Goal: Task Accomplishment & Management: Use online tool/utility

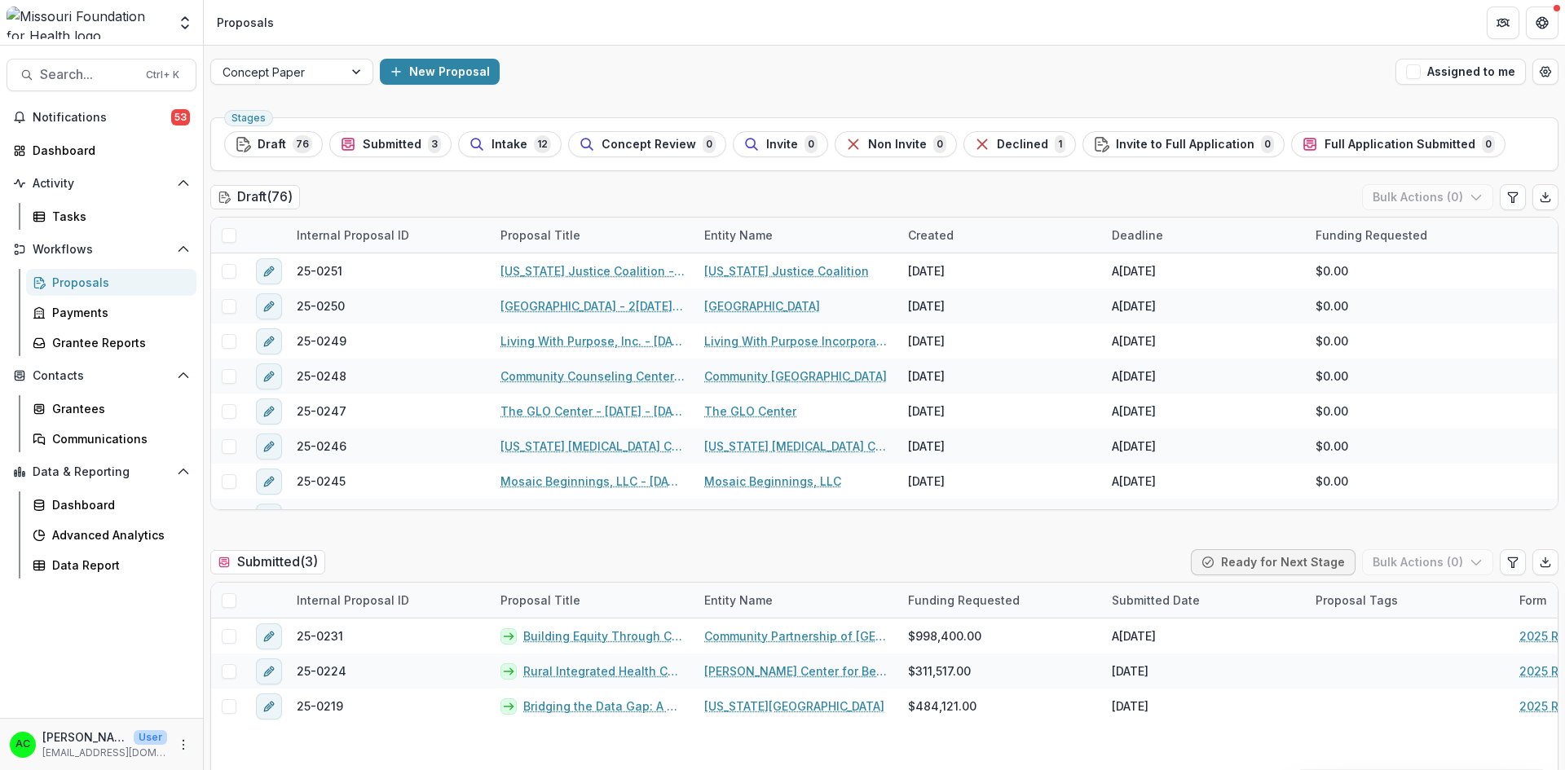
scroll to position [759, 0]
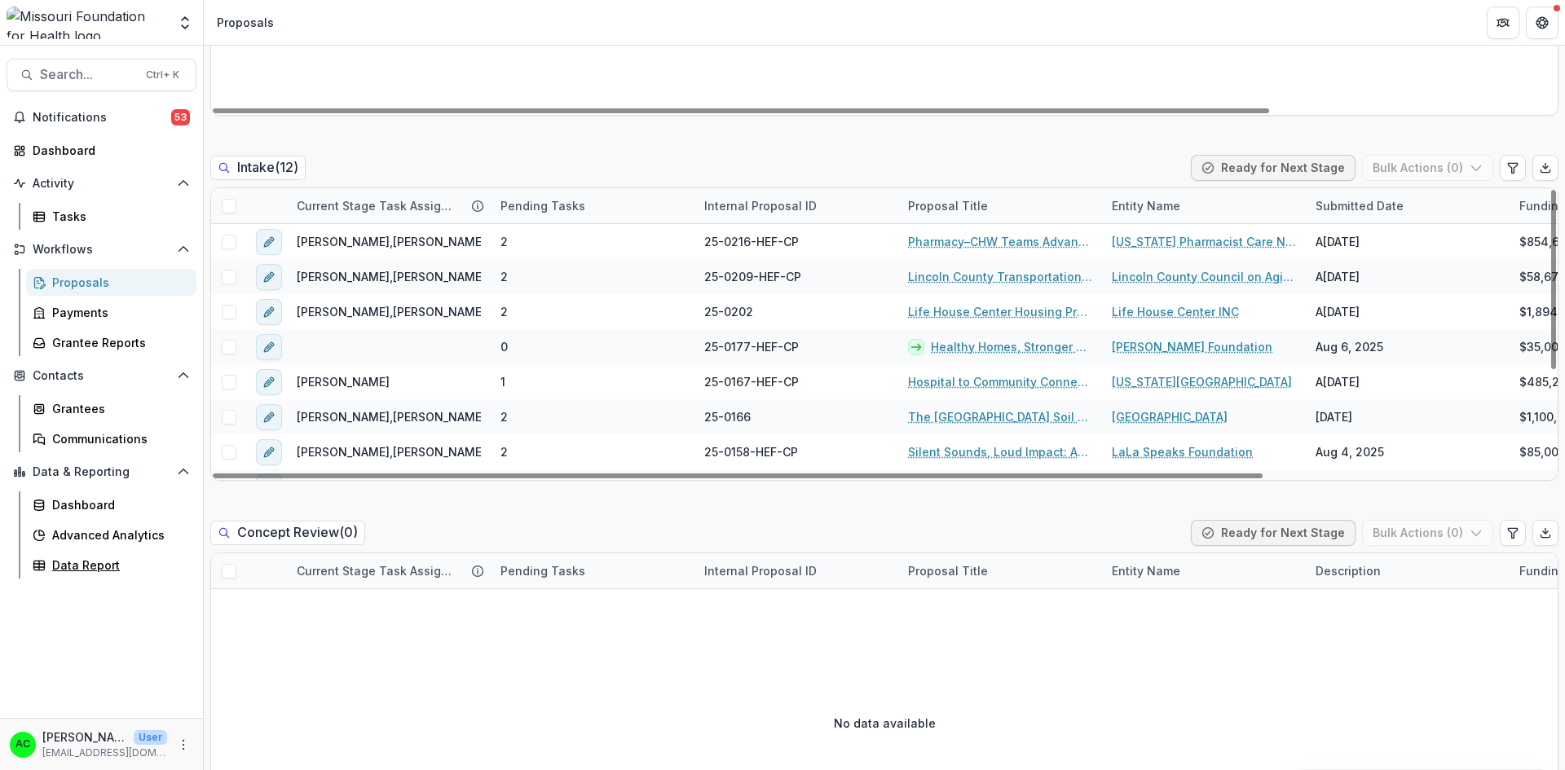
click at [81, 570] on div "Data Report" at bounding box center [117, 565] width 131 height 17
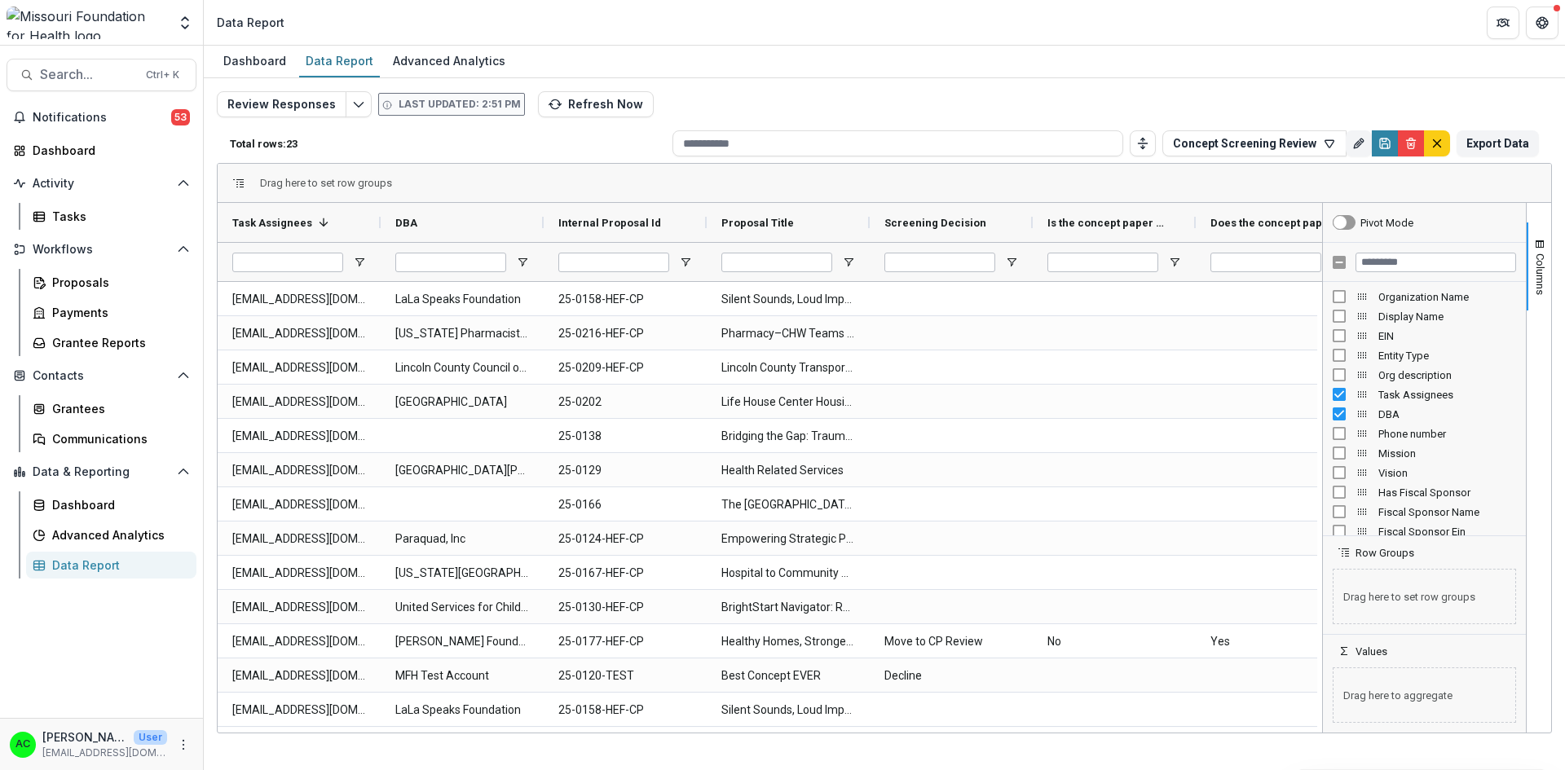
drag, startPoint x: 1529, startPoint y: 259, endPoint x: 1527, endPoint y: 279, distance: 19.7
click at [1527, 279] on button "Columns" at bounding box center [1538, 266] width 24 height 88
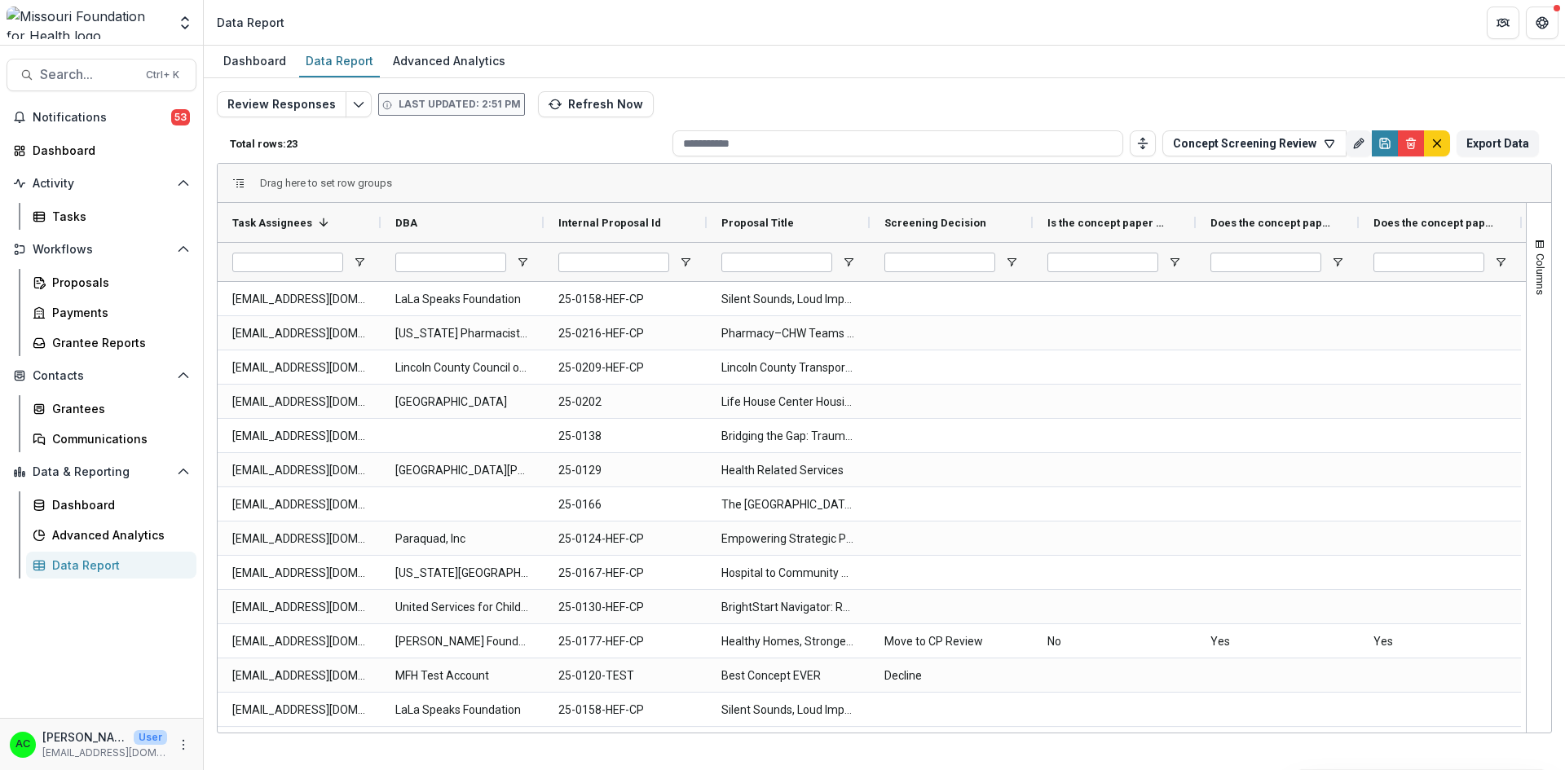
click at [1527, 279] on button "Columns" at bounding box center [1538, 266] width 24 height 88
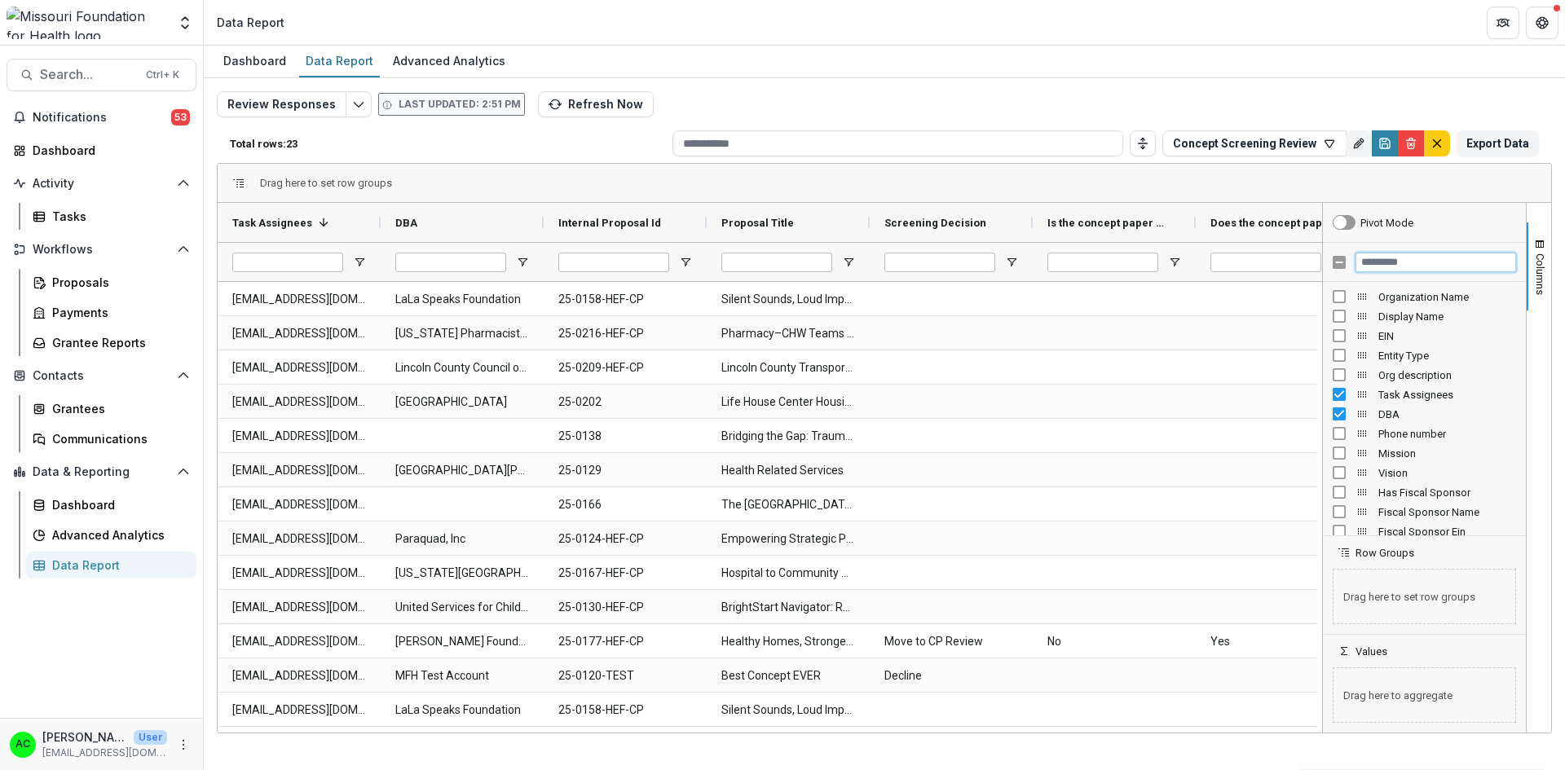
click at [1384, 266] on input "Filter Columns Input" at bounding box center [1435, 263] width 161 height 20
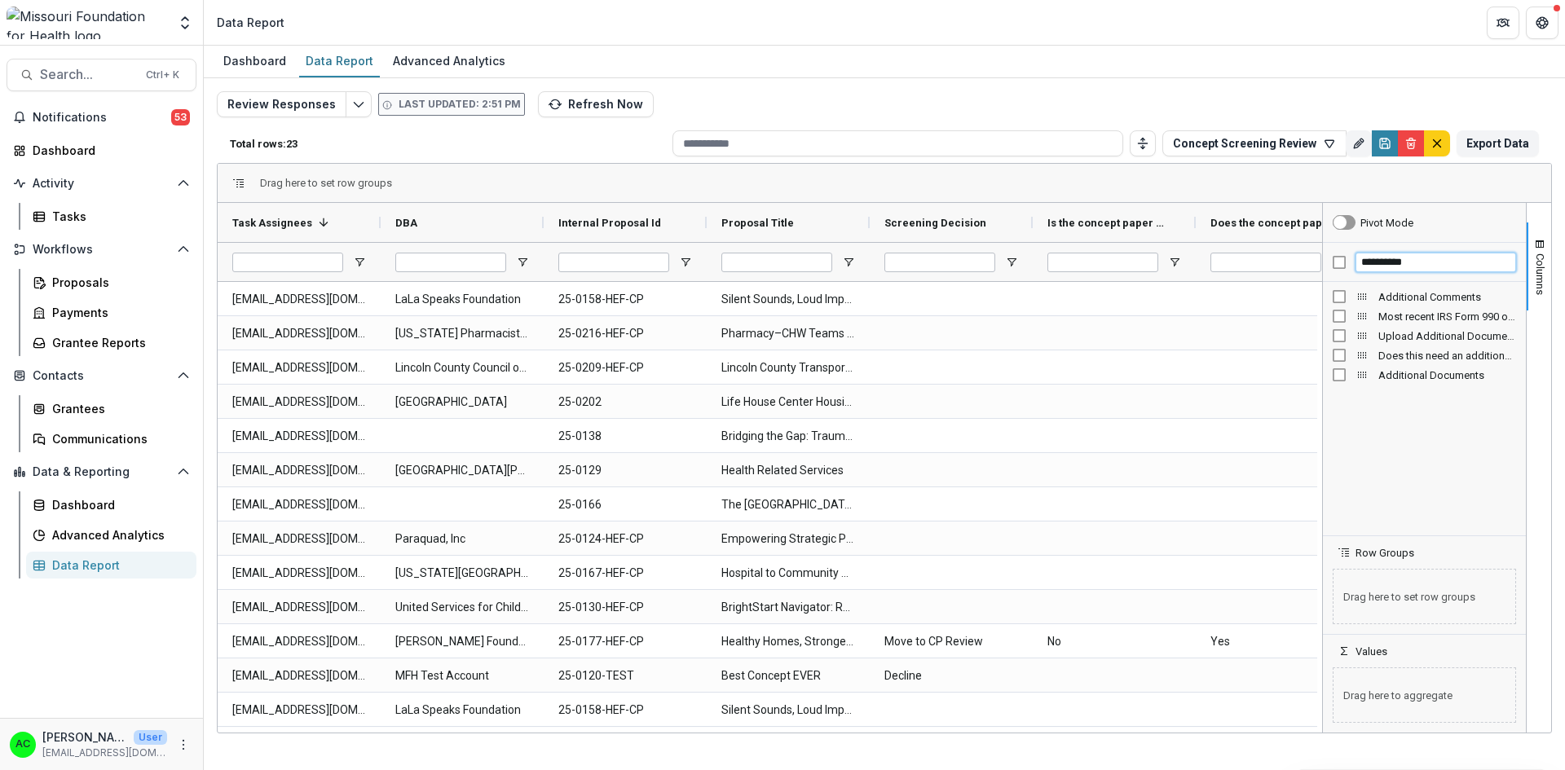
type input "**********"
click at [1389, 297] on span "Additional Comments" at bounding box center [1447, 297] width 138 height 12
click at [1543, 254] on span "Columns" at bounding box center [1540, 274] width 12 height 42
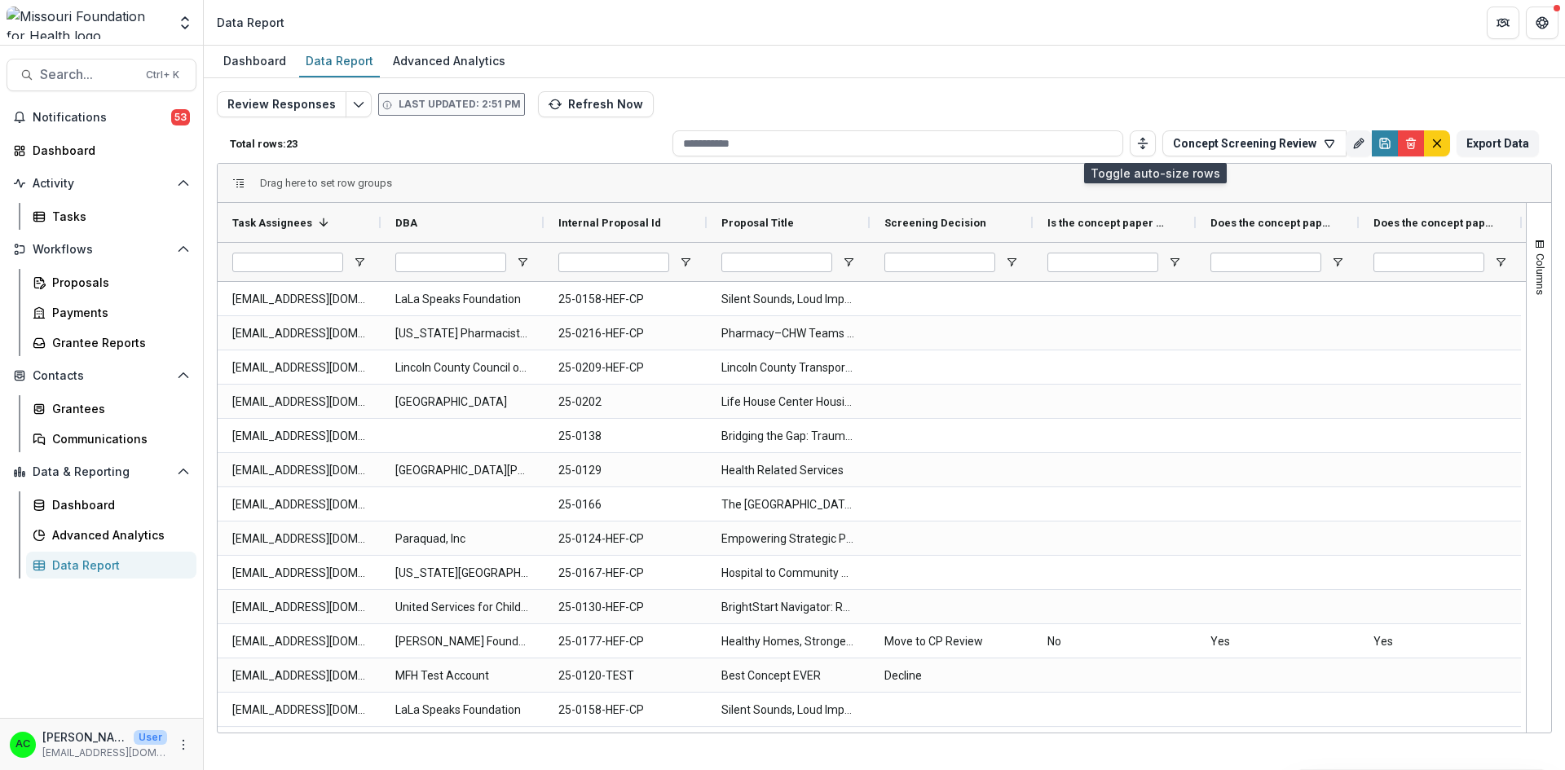
click at [1155, 143] on button "Toggle auto height" at bounding box center [1142, 143] width 26 height 26
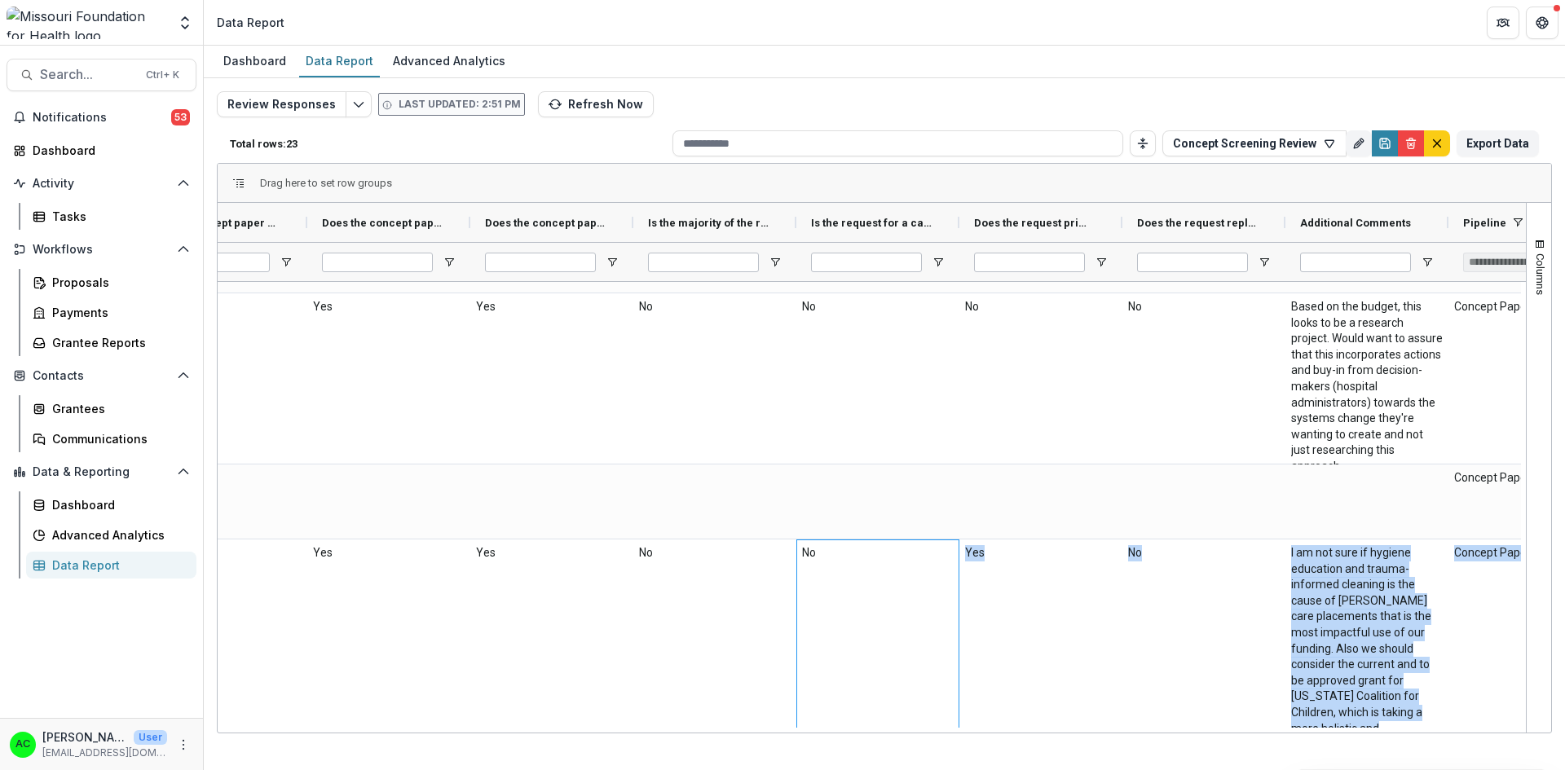
drag, startPoint x: 958, startPoint y: 727, endPoint x: 630, endPoint y: 761, distance: 330.2
click at [630, 761] on div "Dashboard Data Report Advanced Analytics Review Responses Last updated: 2:51 PM…" at bounding box center [884, 408] width 1361 height 724
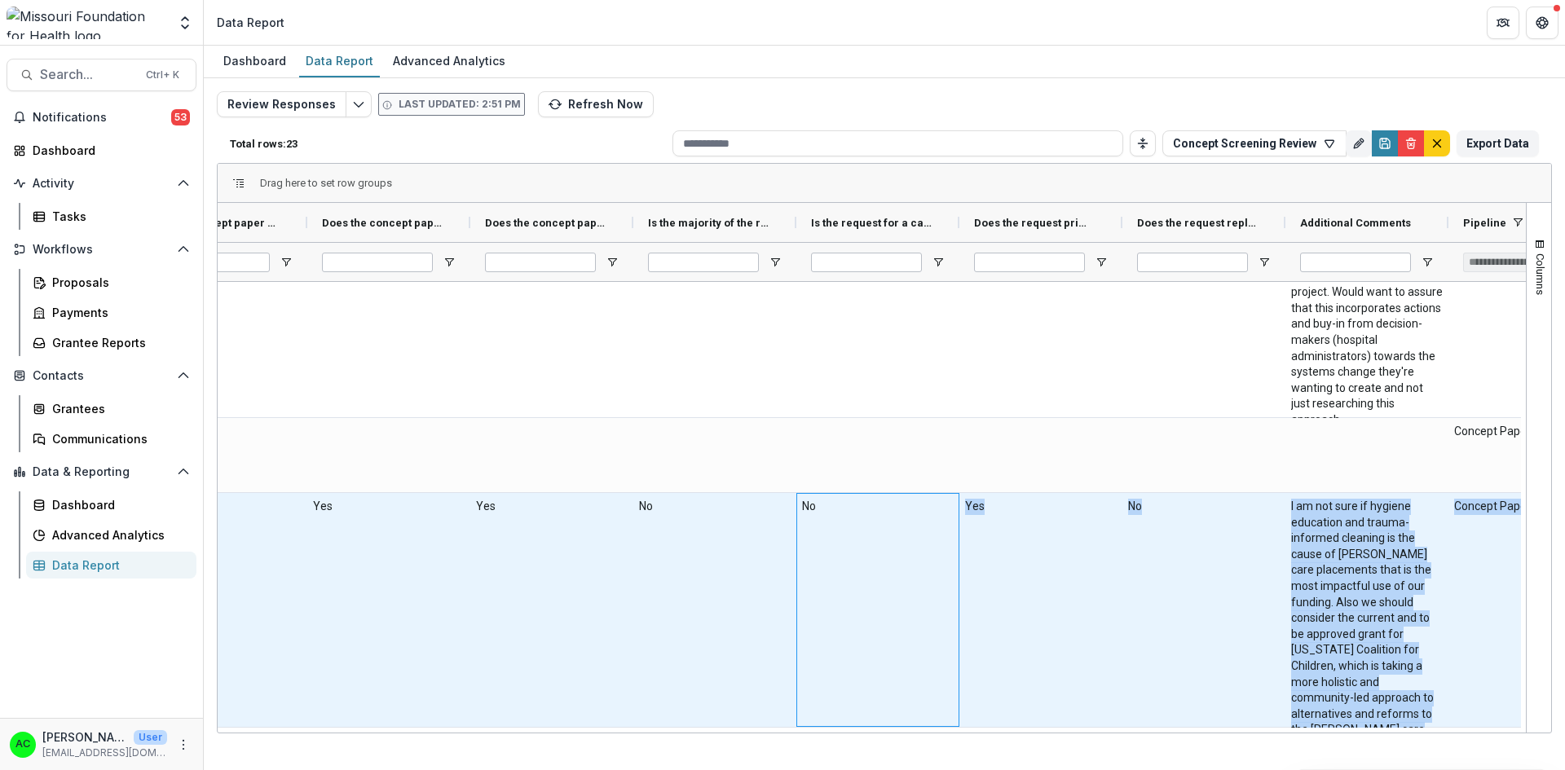
click at [1011, 636] on div "Yes" at bounding box center [1040, 610] width 163 height 234
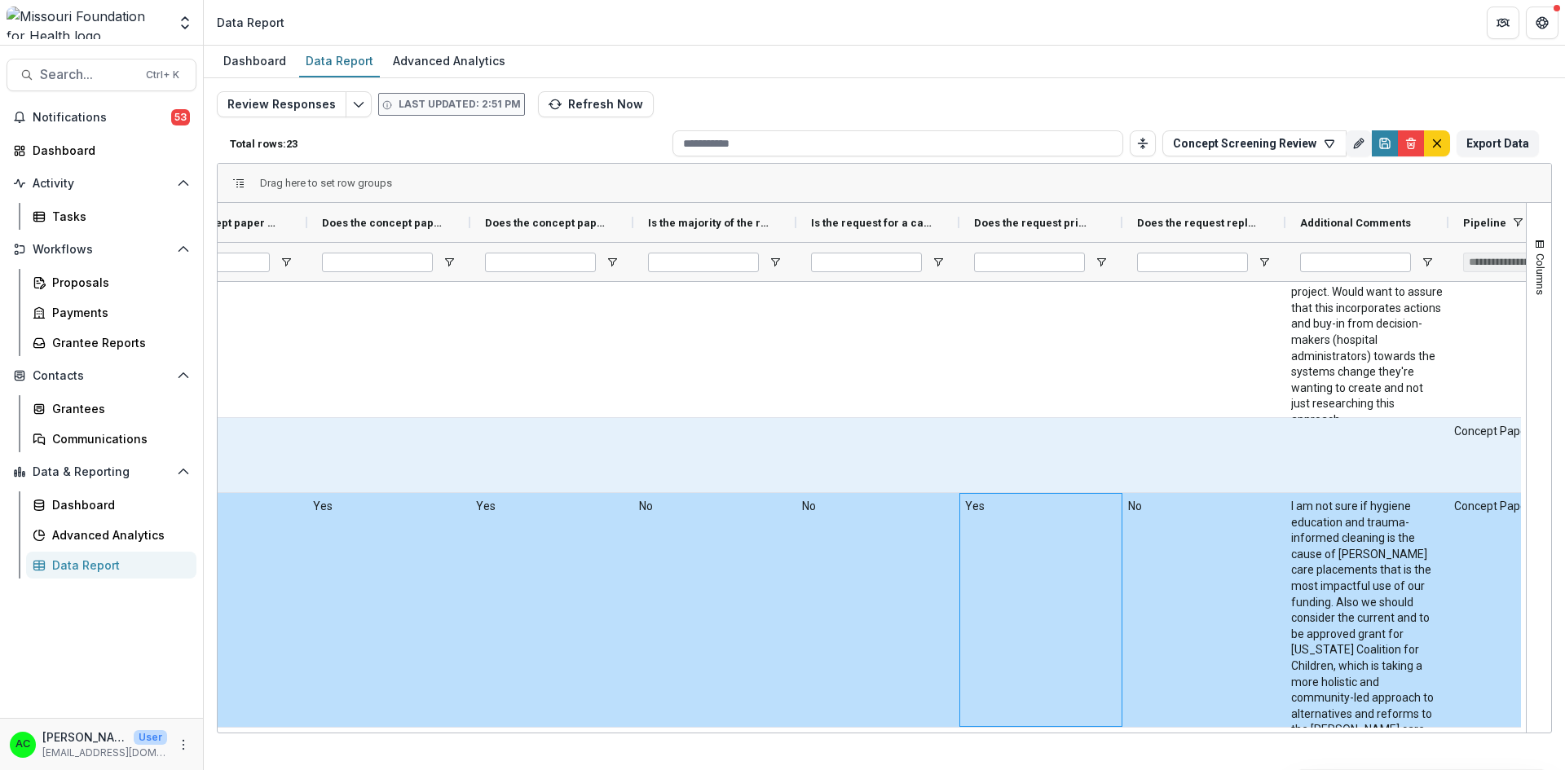
click at [1169, 439] on div at bounding box center [1203, 455] width 163 height 74
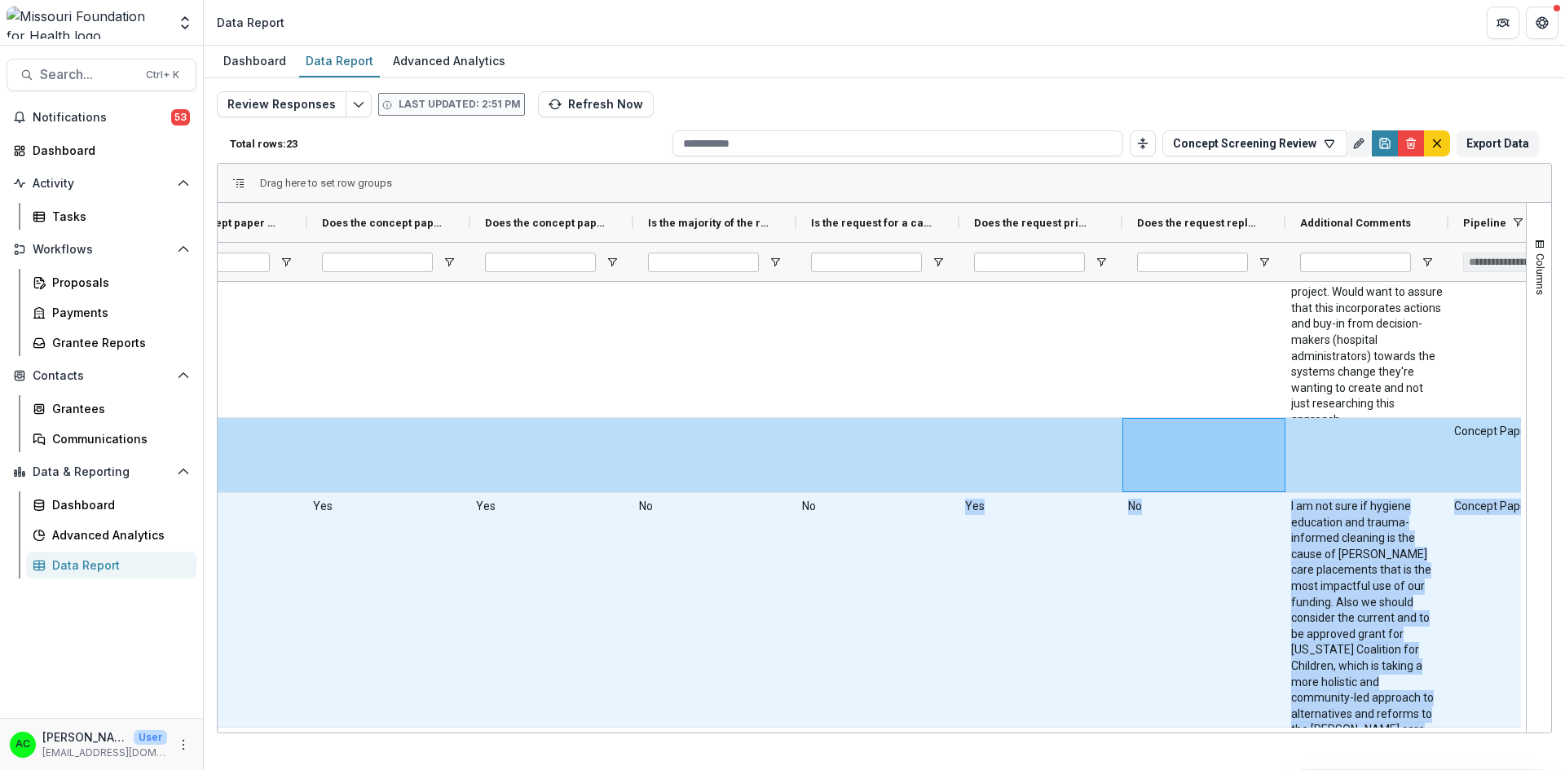
drag, startPoint x: 1109, startPoint y: 733, endPoint x: 966, endPoint y: 723, distance: 143.8
click at [966, 723] on div "Dashboard Data Report Advanced Analytics Review Responses Last updated: 2:51 PM…" at bounding box center [884, 408] width 1361 height 724
click at [967, 724] on div "Yes" at bounding box center [1040, 610] width 163 height 234
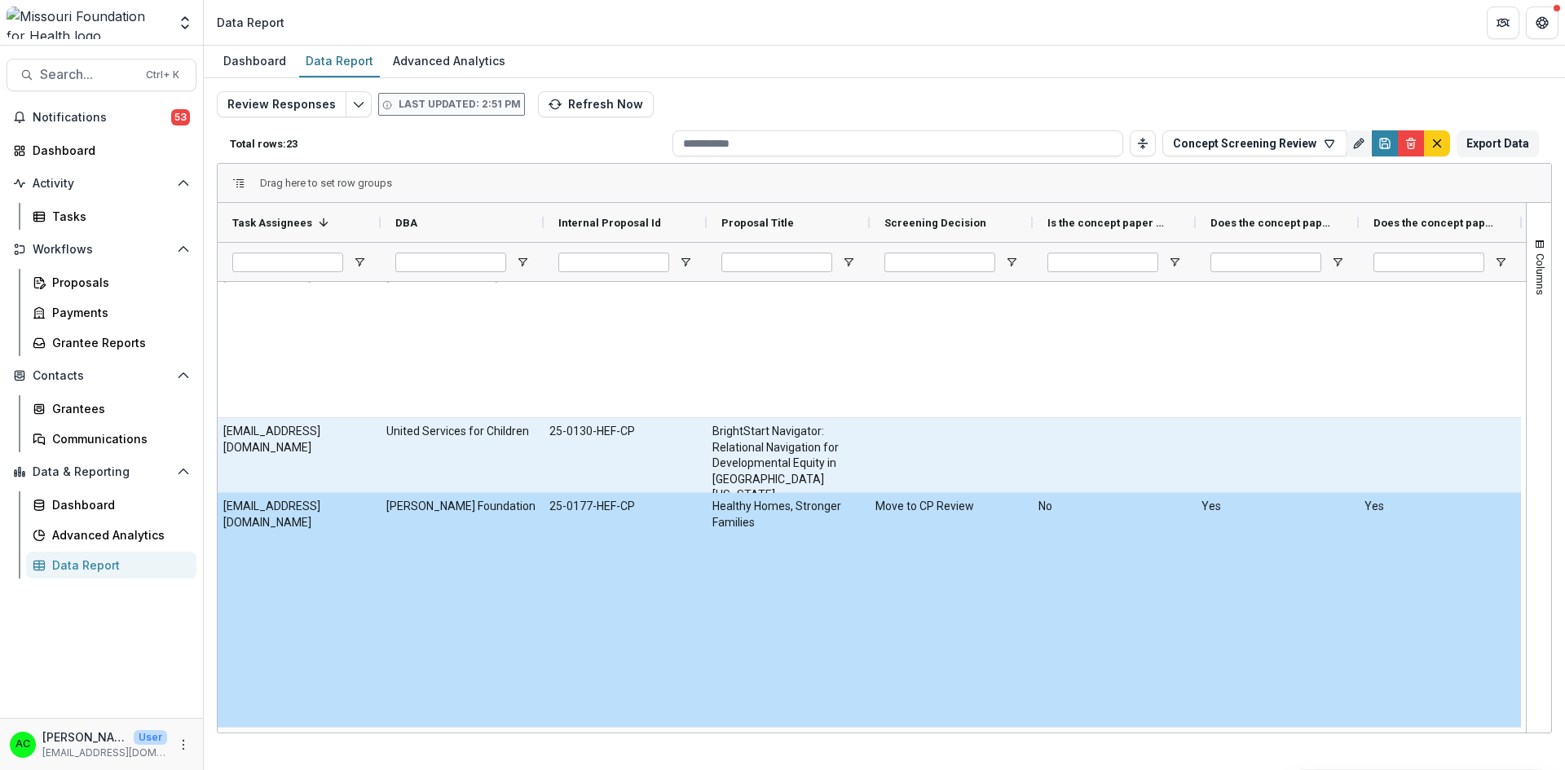
click at [649, 448] on div "25-0130-HEF-CP" at bounding box center [625, 455] width 163 height 74
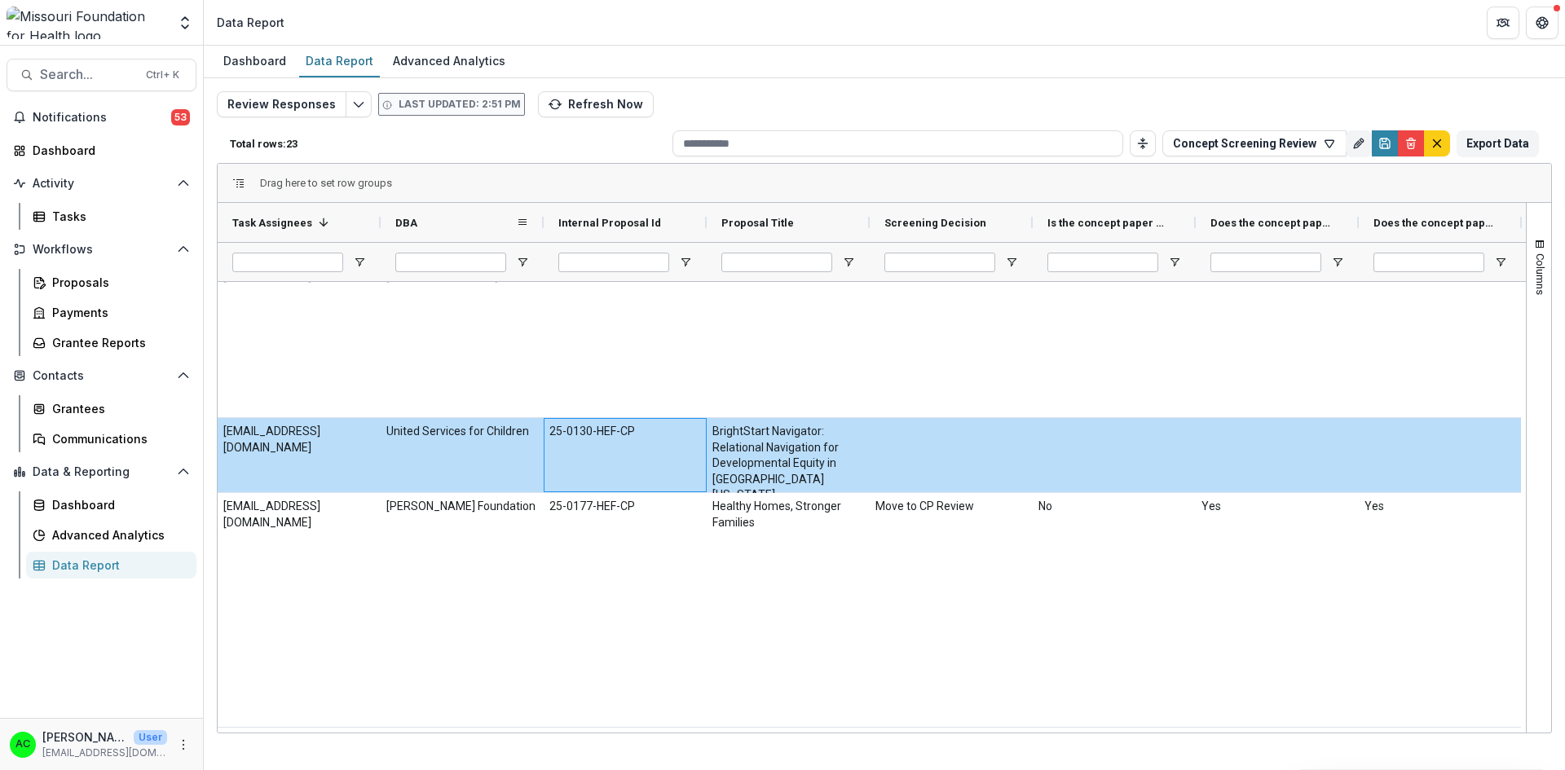
click at [521, 222] on span at bounding box center [522, 222] width 13 height 13
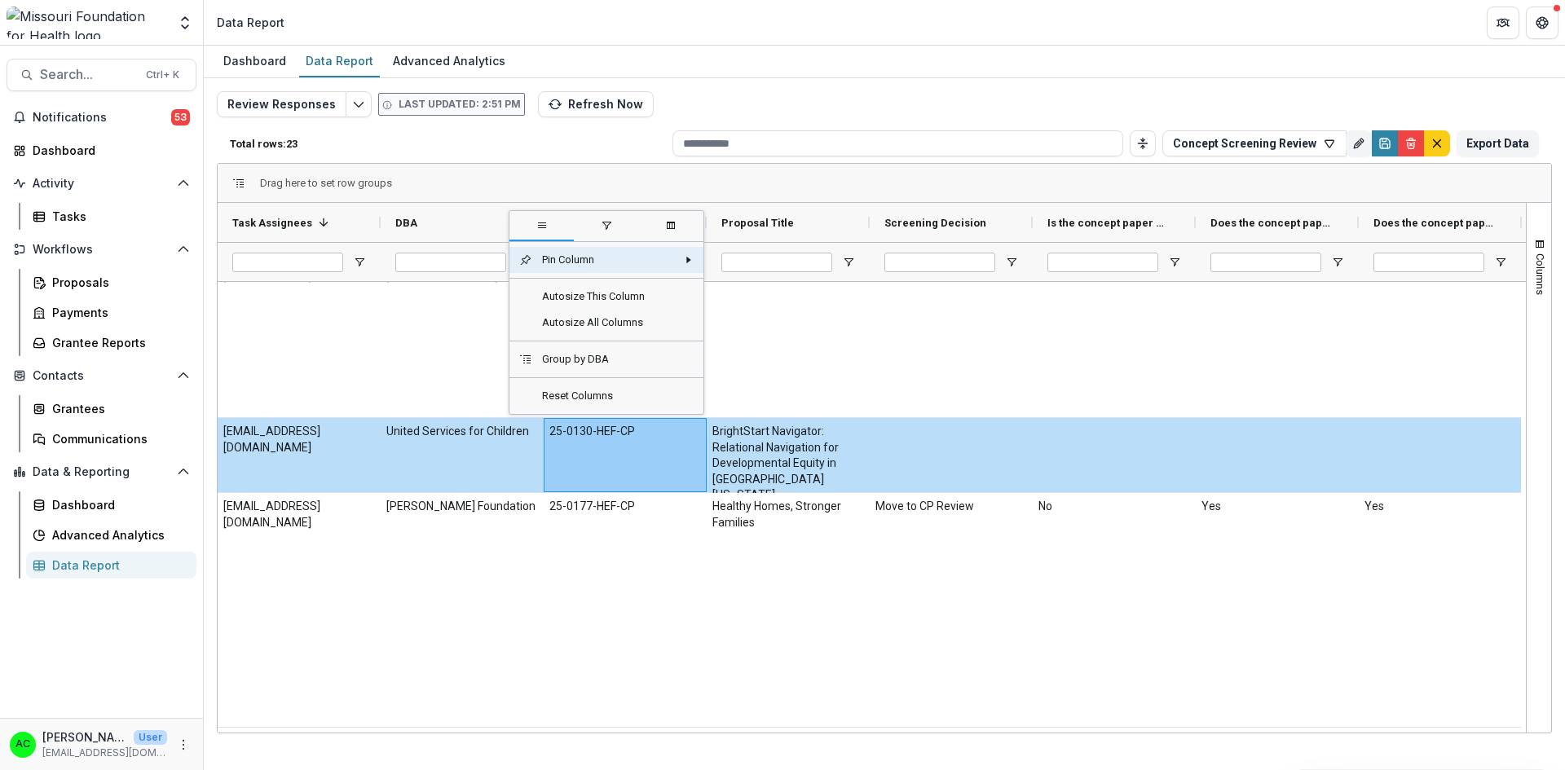
click at [548, 260] on span "Pin Column" at bounding box center [604, 260] width 144 height 26
click at [756, 296] on span "Pin Left" at bounding box center [755, 292] width 60 height 26
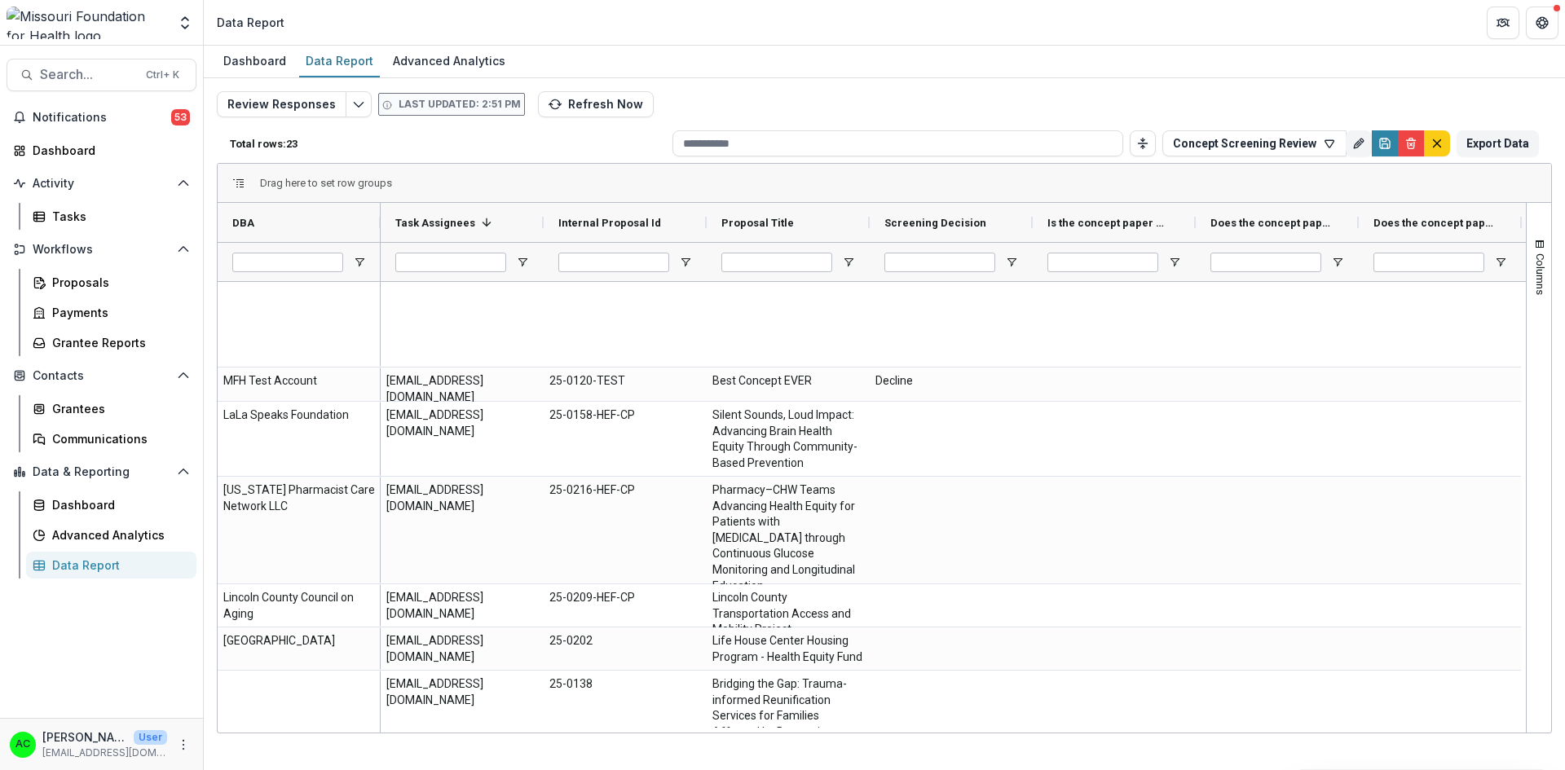
scroll to position [816, 0]
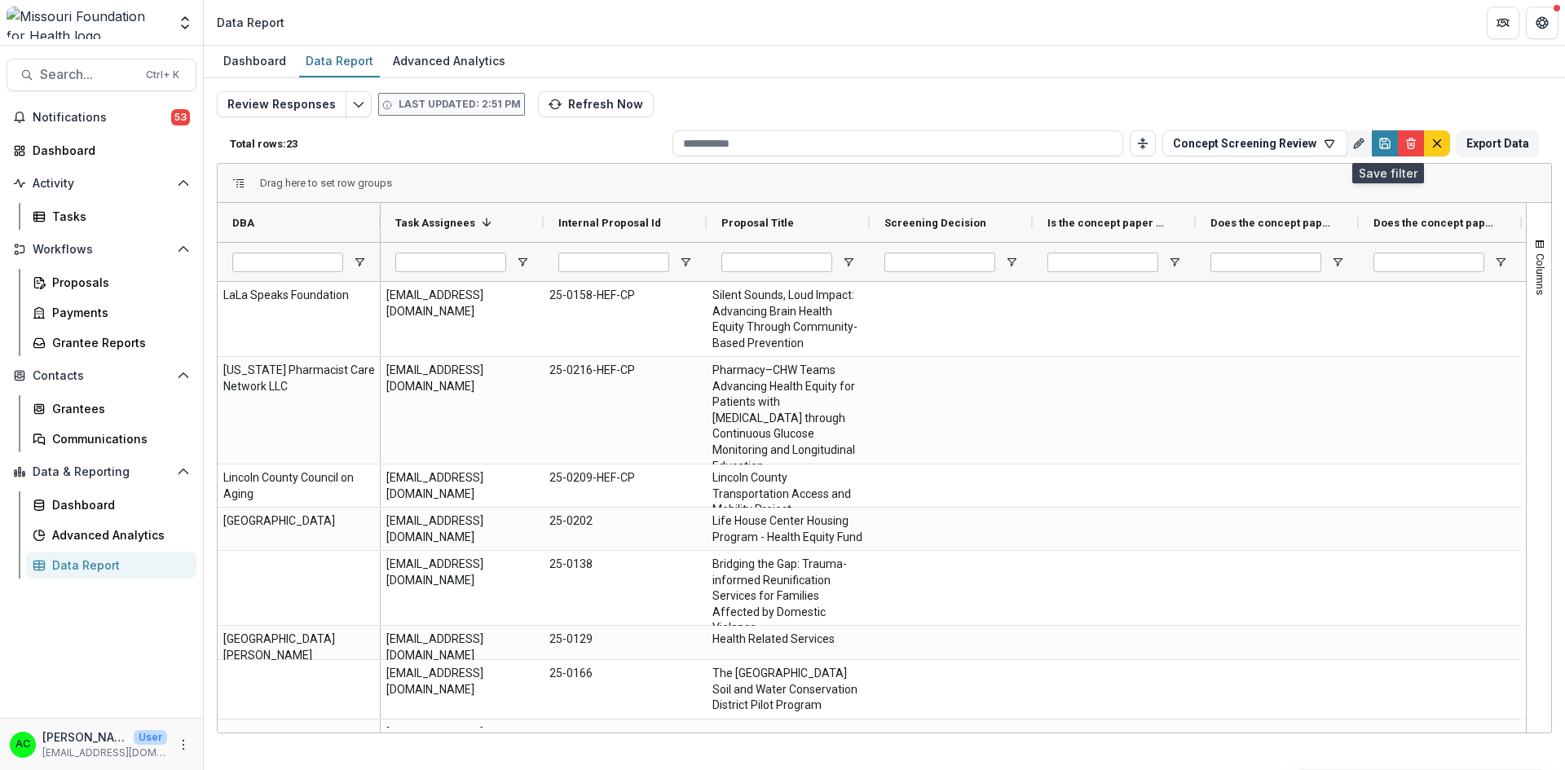
click at [1383, 143] on icon "Save" at bounding box center [1384, 143] width 13 height 13
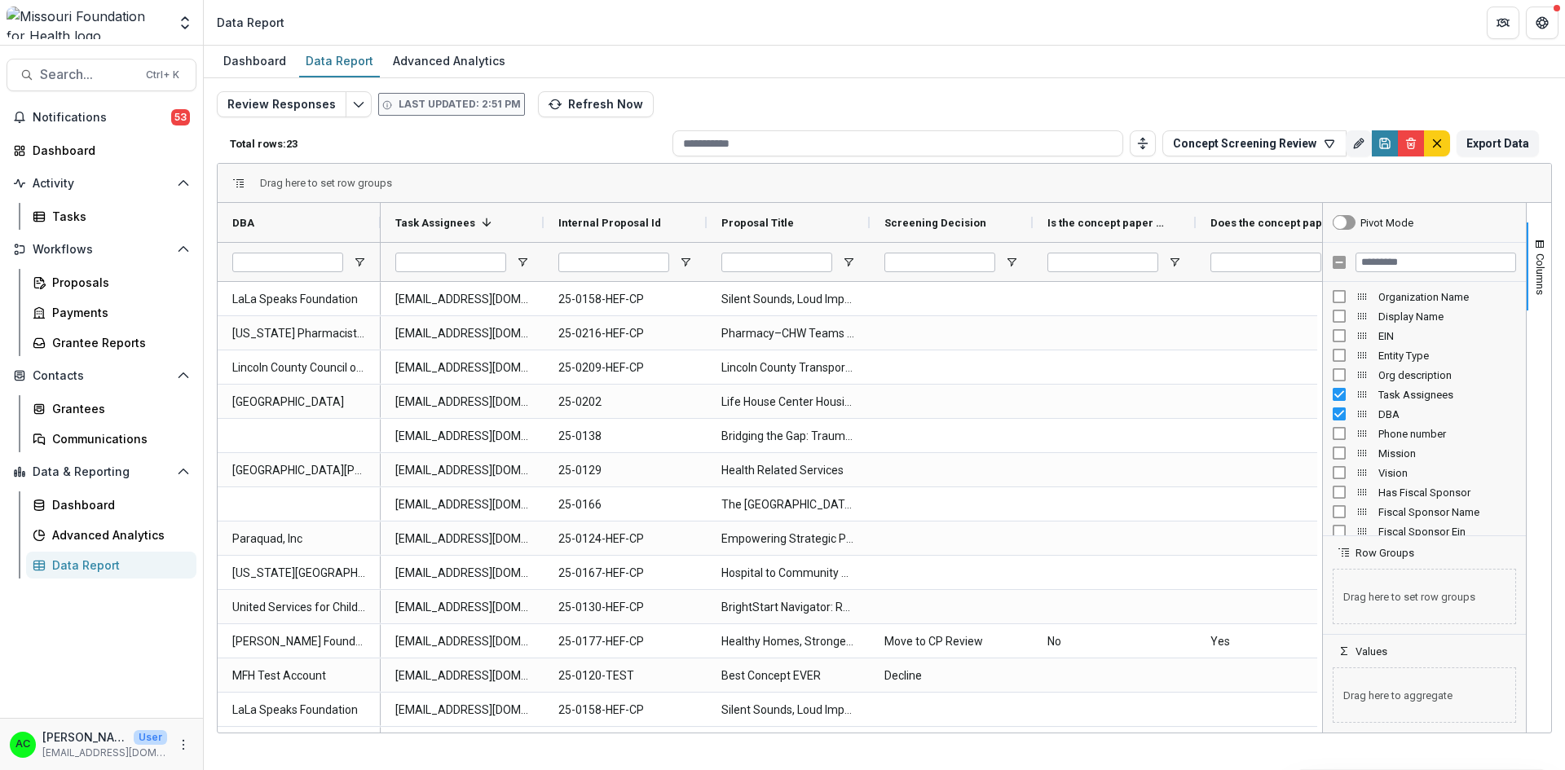
drag, startPoint x: 396, startPoint y: 733, endPoint x: 293, endPoint y: 733, distance: 103.5
click at [293, 733] on div "Drag here to set row groups Drag here to set column labels DBA Task Assignees 1…" at bounding box center [884, 448] width 1335 height 570
click at [574, 103] on button "Refresh Now" at bounding box center [596, 104] width 116 height 26
click at [64, 277] on div "Proposals" at bounding box center [117, 282] width 131 height 17
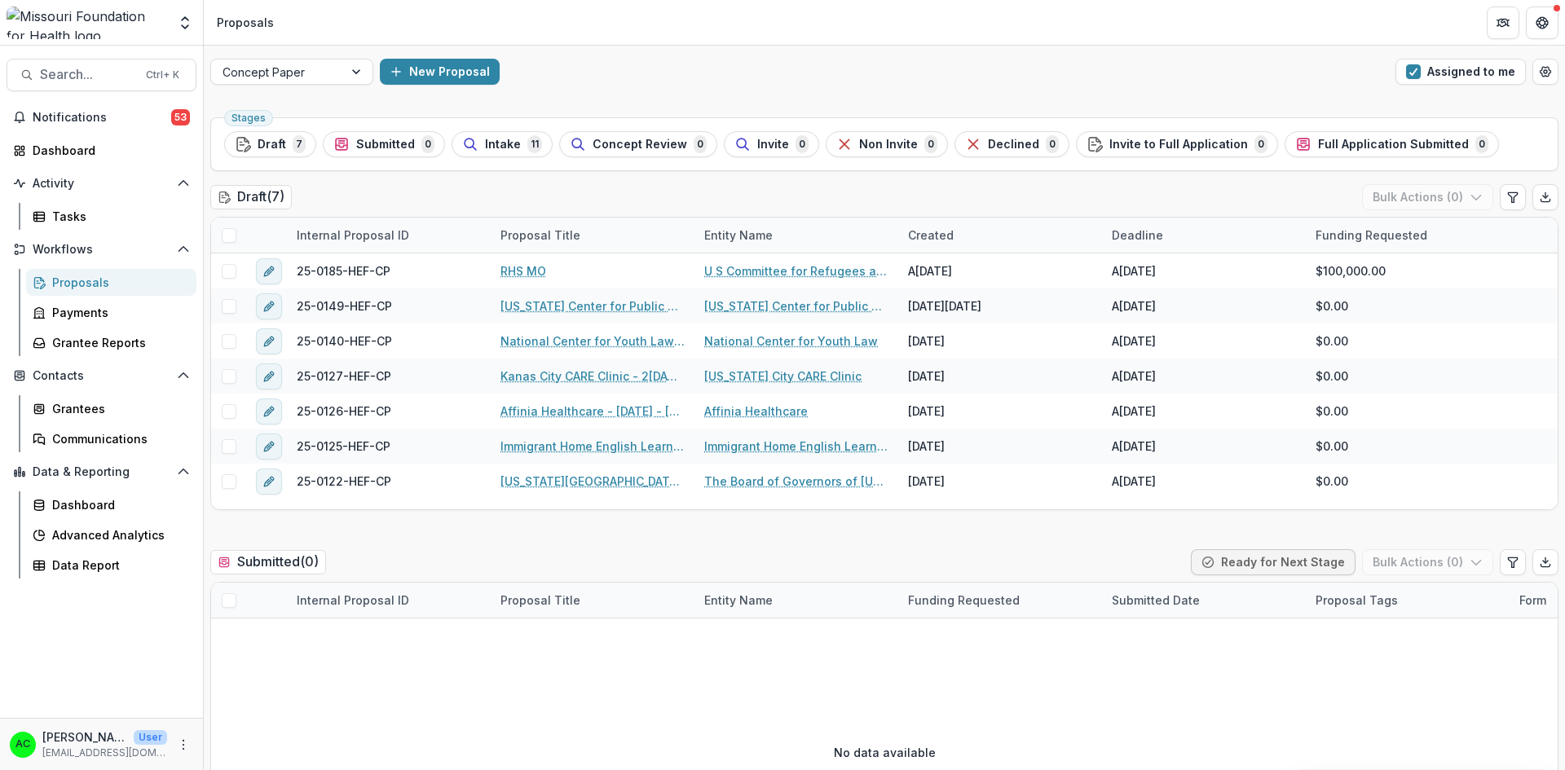
click at [1415, 73] on span "button" at bounding box center [1413, 71] width 15 height 15
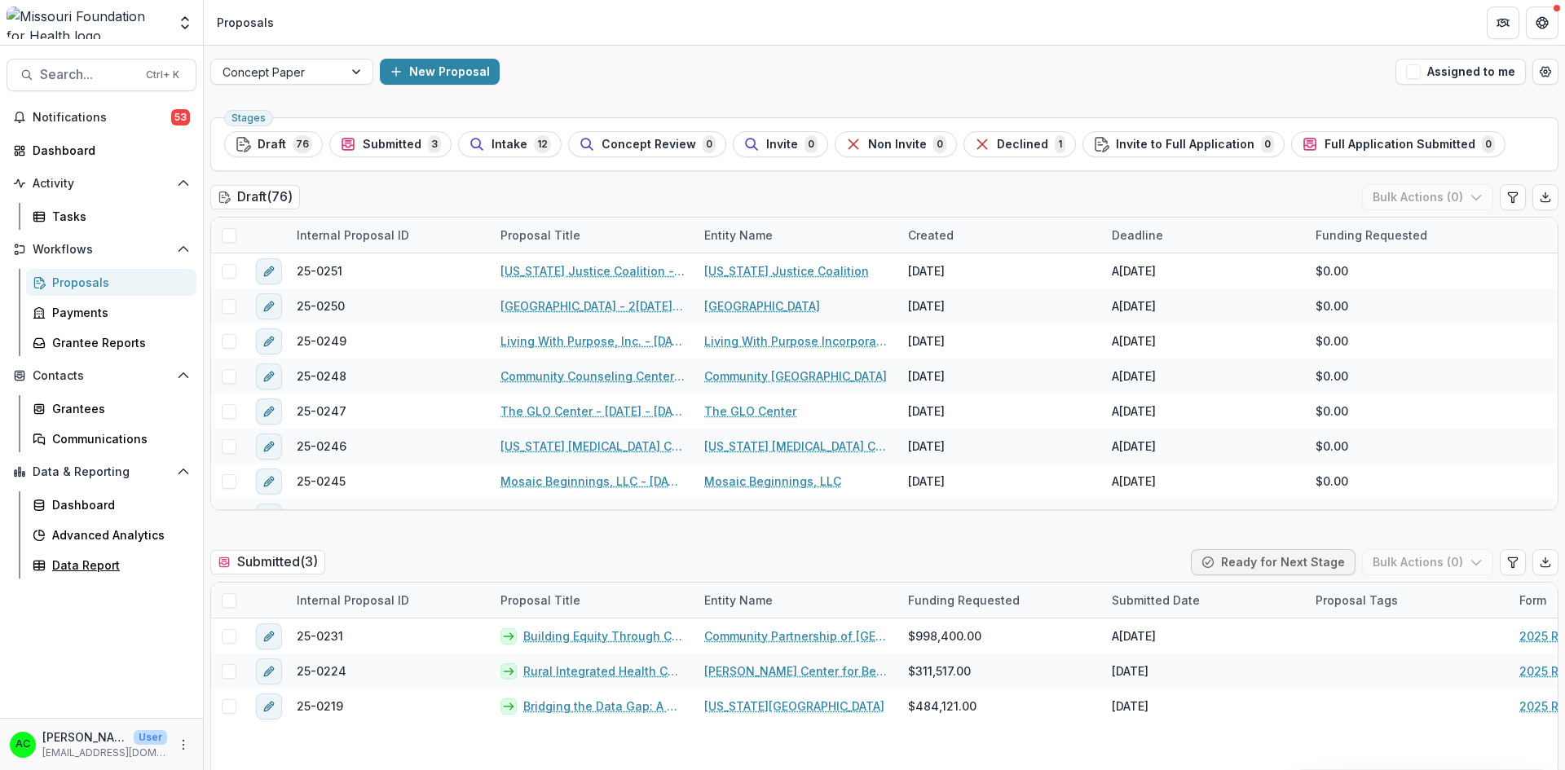
click at [70, 565] on div "Data Report" at bounding box center [117, 565] width 131 height 17
